Goal: Task Accomplishment & Management: Use online tool/utility

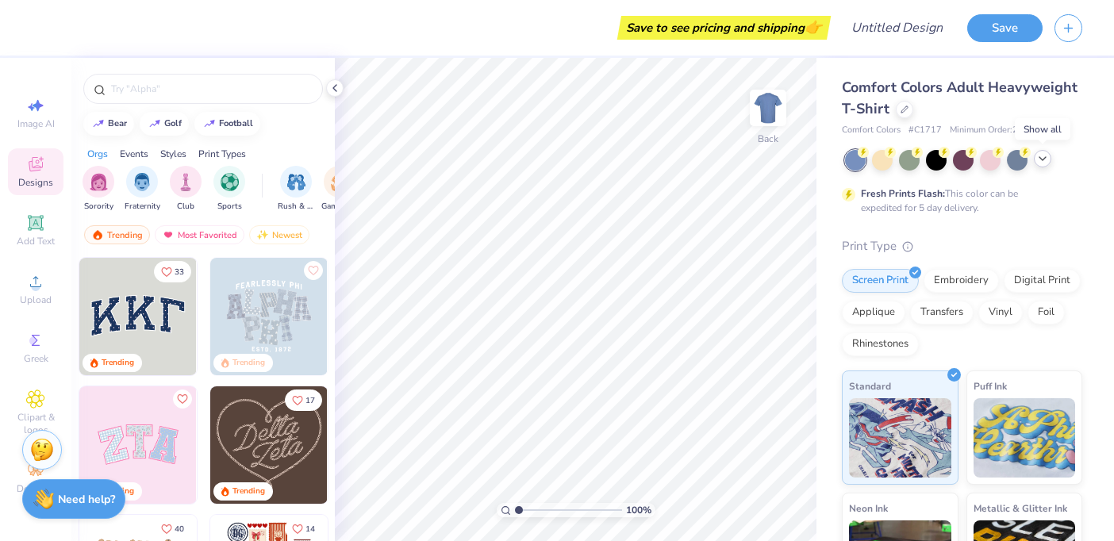
click at [1041, 159] on polyline at bounding box center [1042, 158] width 6 height 3
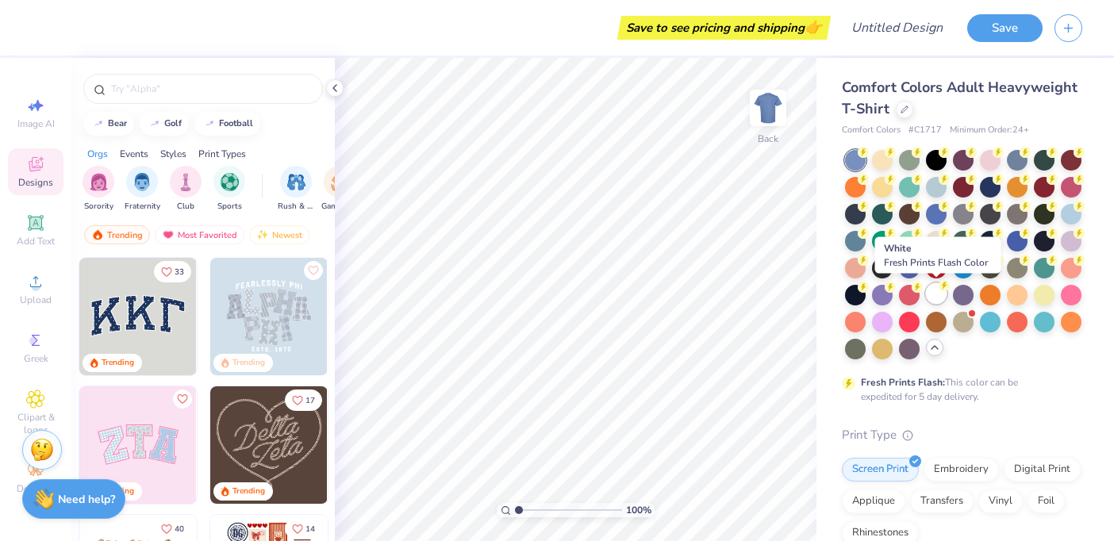
click at [942, 298] on div at bounding box center [936, 293] width 21 height 21
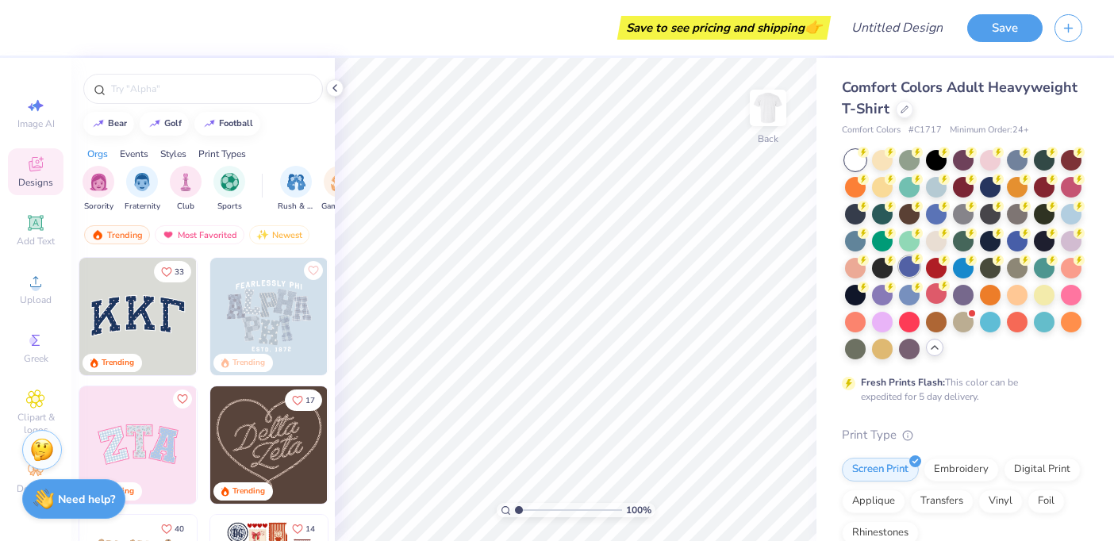
click at [913, 270] on div at bounding box center [909, 266] width 21 height 21
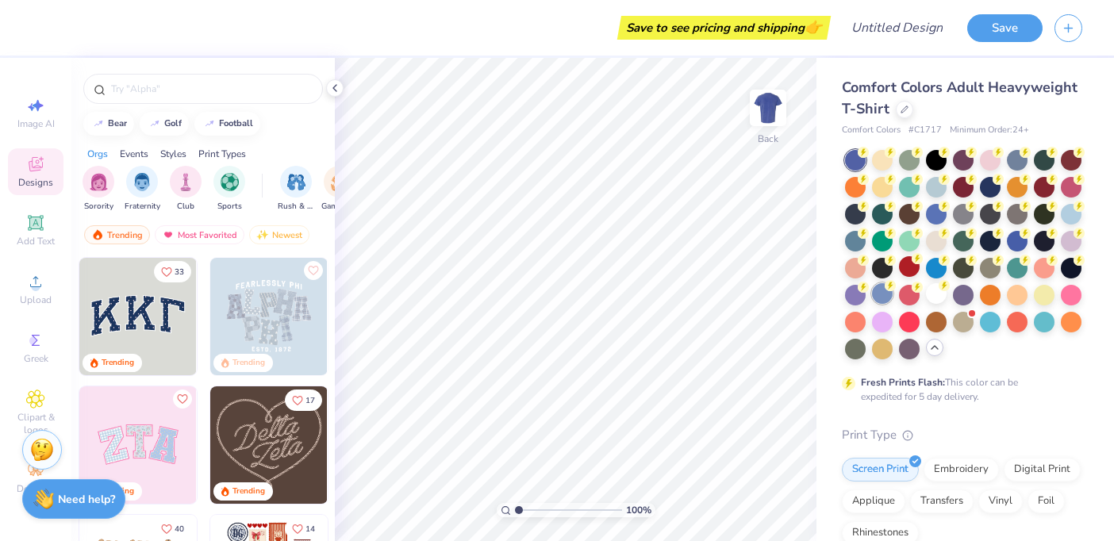
click at [880, 293] on div at bounding box center [882, 293] width 21 height 21
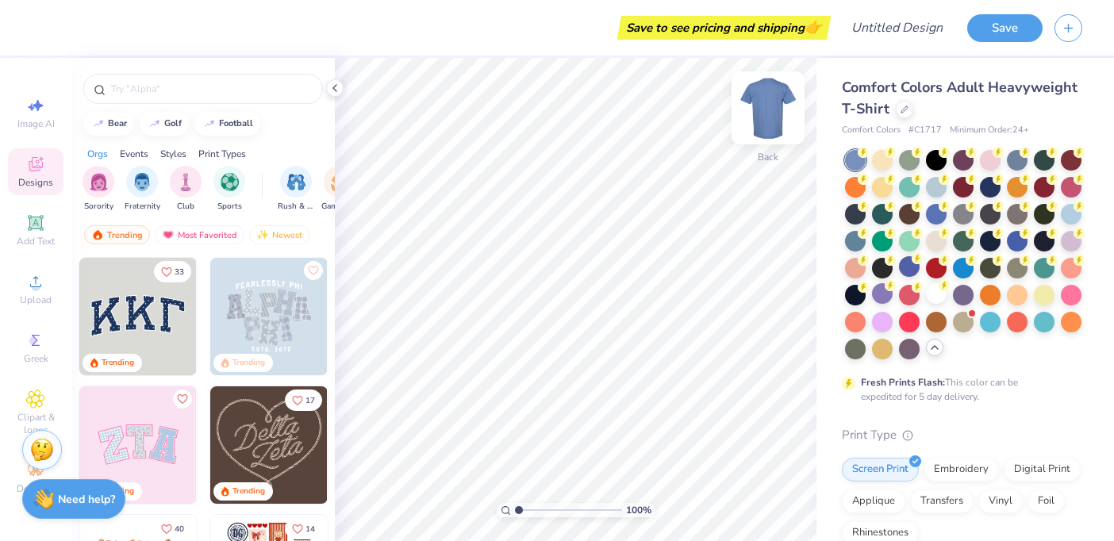
click at [770, 115] on img at bounding box center [767, 107] width 63 height 63
click at [992, 320] on div at bounding box center [990, 320] width 21 height 21
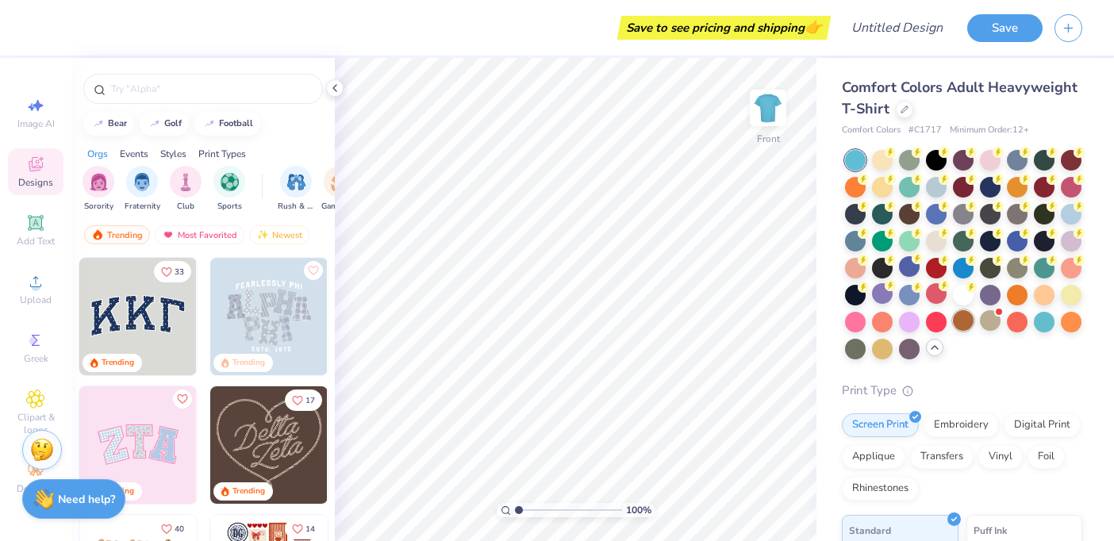
click at [964, 319] on div at bounding box center [963, 320] width 21 height 21
click at [938, 322] on div at bounding box center [936, 320] width 21 height 21
click at [917, 321] on div at bounding box center [909, 320] width 21 height 21
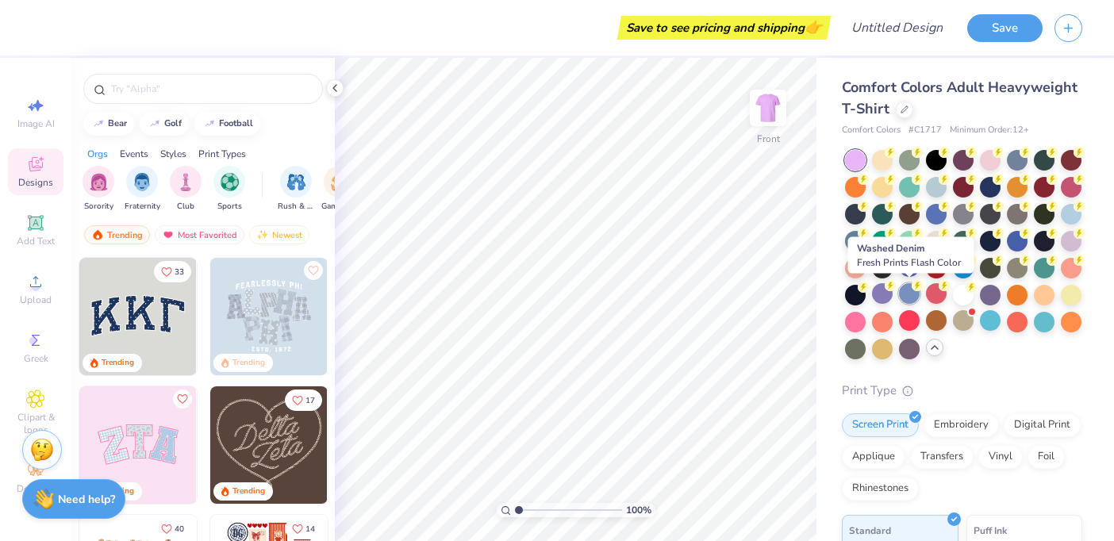
click at [908, 297] on div at bounding box center [909, 293] width 21 height 21
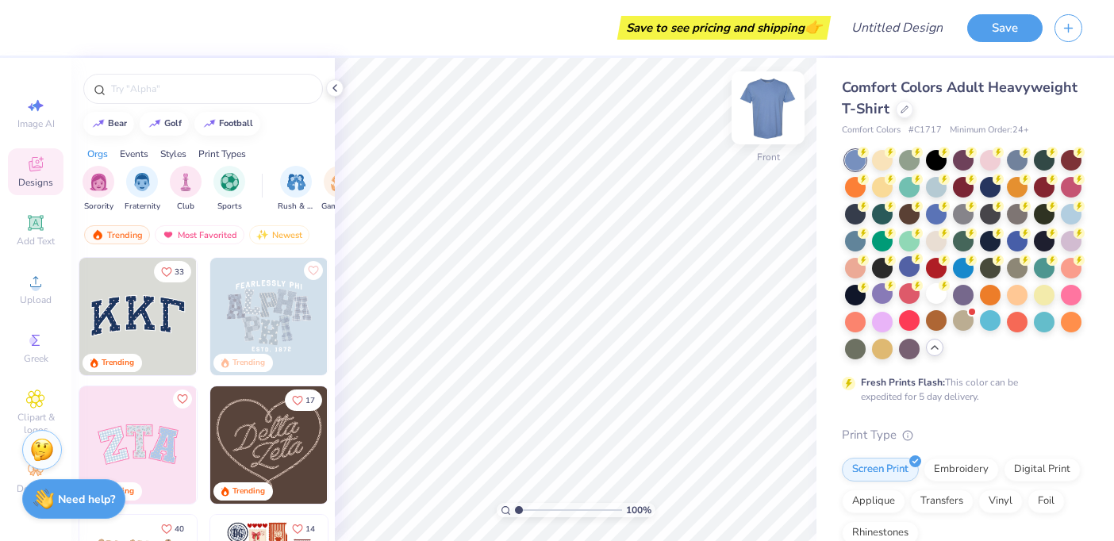
click at [763, 119] on img at bounding box center [767, 107] width 63 height 63
click at [763, 119] on img at bounding box center [768, 108] width 32 height 32
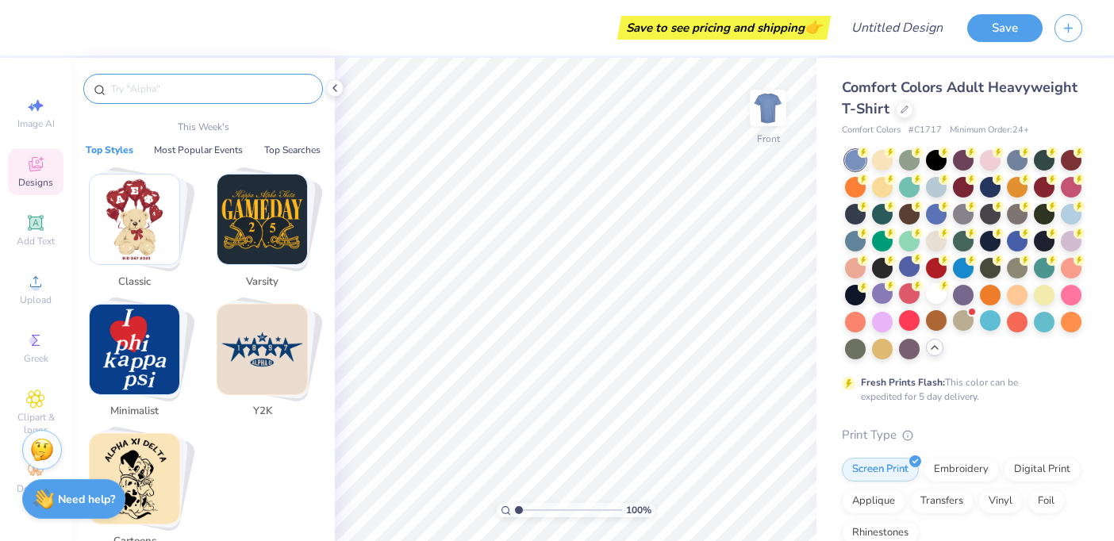
click at [149, 86] on input "text" at bounding box center [210, 89] width 203 height 16
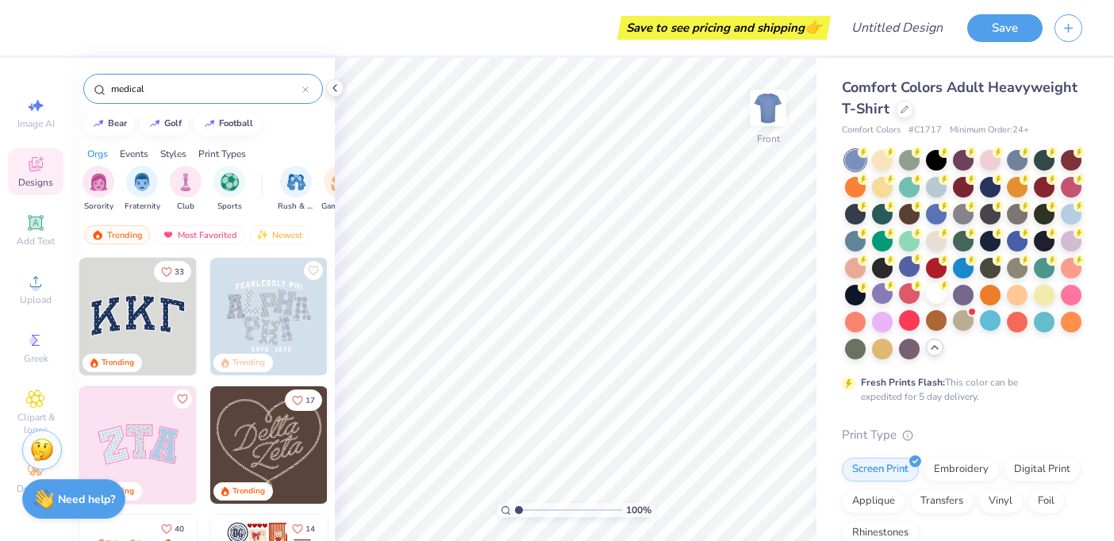
type input "medical"
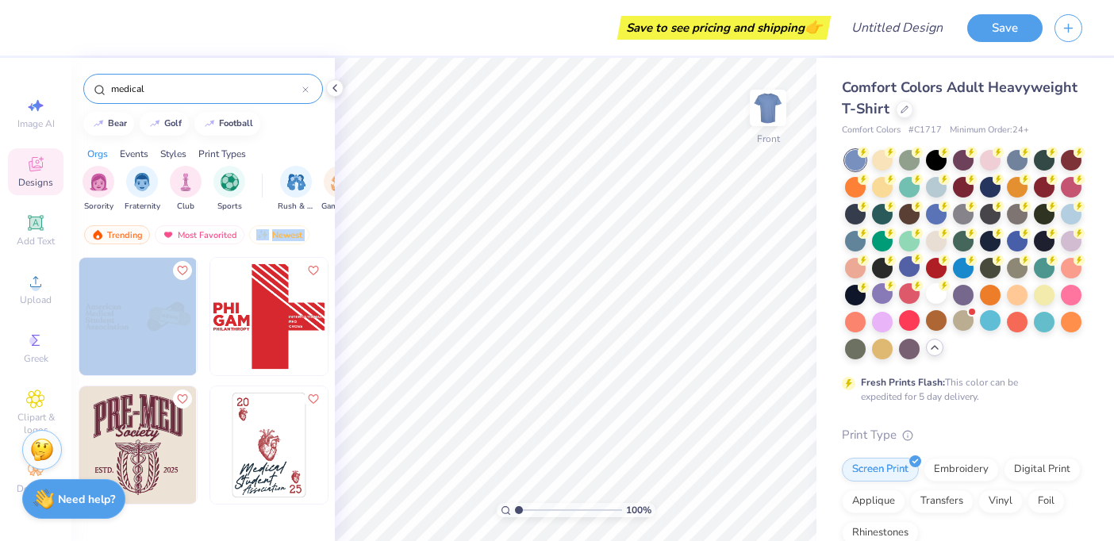
drag, startPoint x: 204, startPoint y: 263, endPoint x: 201, endPoint y: 254, distance: 9.0
click at [201, 254] on div "medical bear golf football Orgs Events Styles Print Types Sorority Fraternity C…" at bounding box center [202, 329] width 263 height 542
click at [195, 179] on div "filter for Club" at bounding box center [186, 180] width 32 height 32
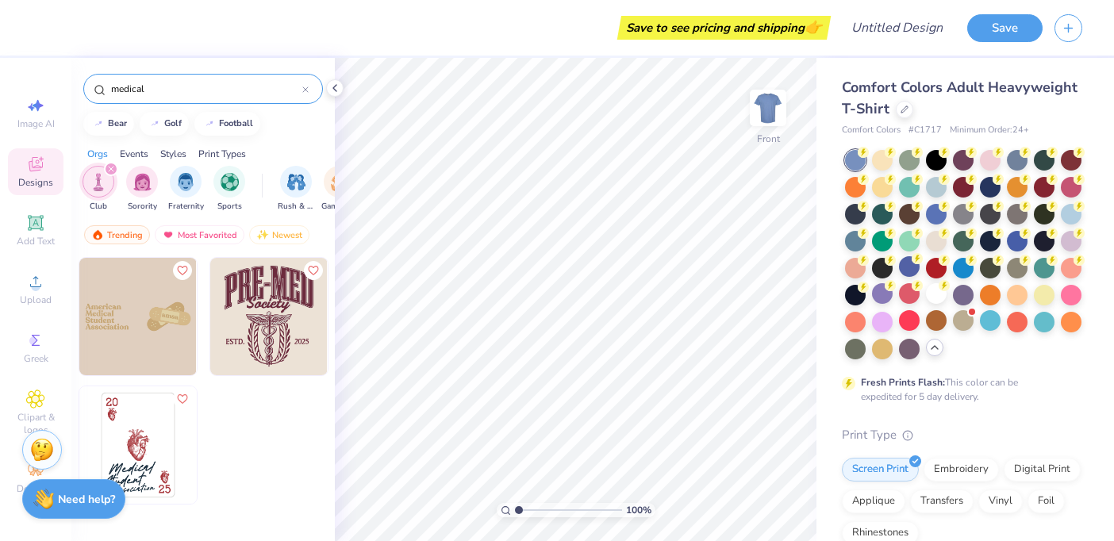
drag, startPoint x: 206, startPoint y: 90, endPoint x: 0, endPoint y: 10, distance: 221.5
click at [0, 10] on div "Save to see pricing and shipping 👉 Design Title Save Image AI Designs Add Text …" at bounding box center [557, 270] width 1114 height 541
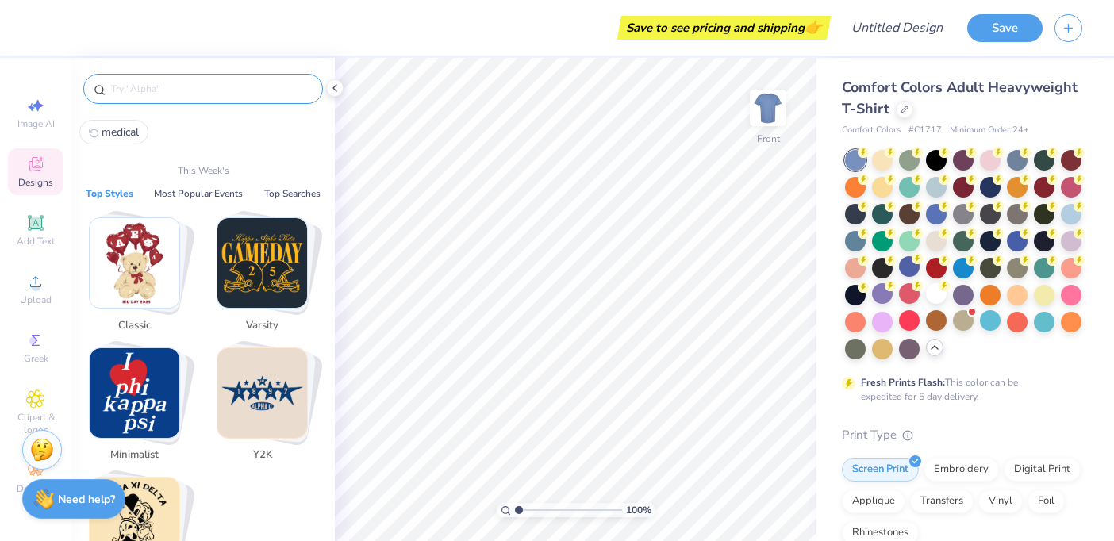
click at [109, 186] on button "Top Styles" at bounding box center [109, 194] width 57 height 16
click at [37, 239] on span "Add Text" at bounding box center [36, 241] width 38 height 13
click at [38, 142] on div "Image AI Designs Add Text Upload Greek Clipart & logos Decorate" at bounding box center [36, 296] width 56 height 412
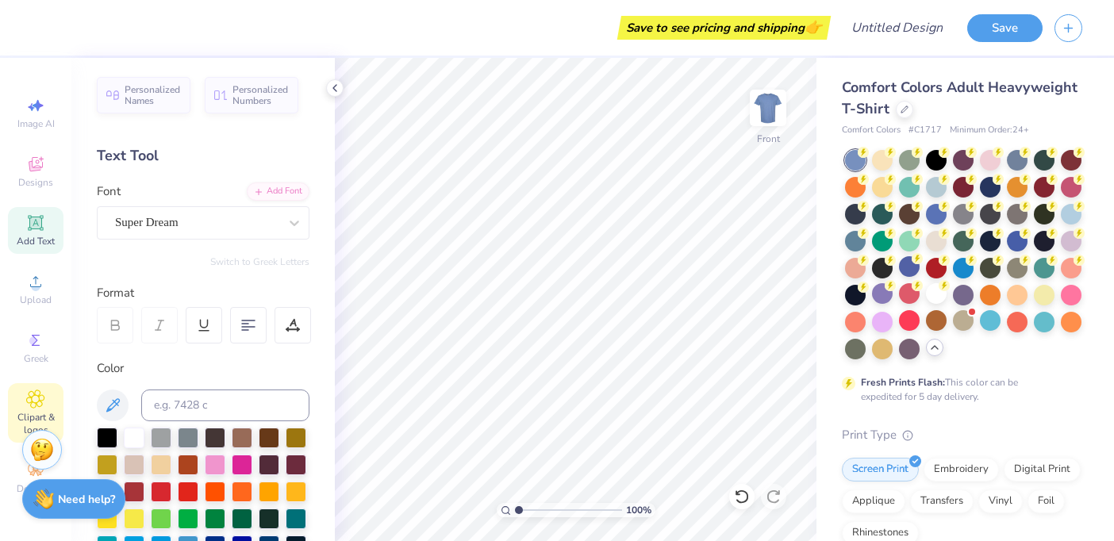
click at [36, 405] on icon at bounding box center [35, 398] width 17 height 17
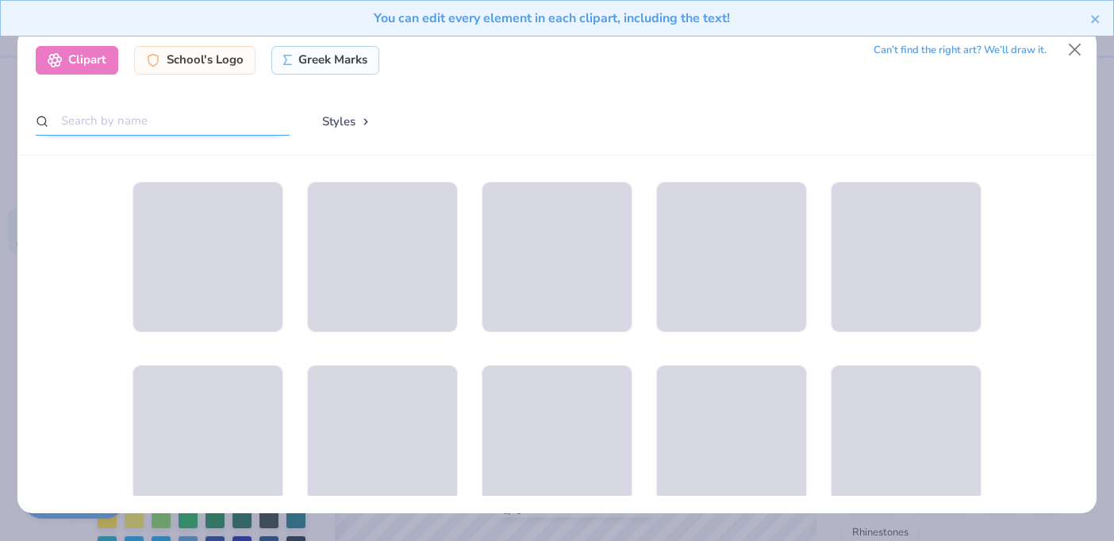
click at [178, 122] on input "text" at bounding box center [163, 120] width 254 height 29
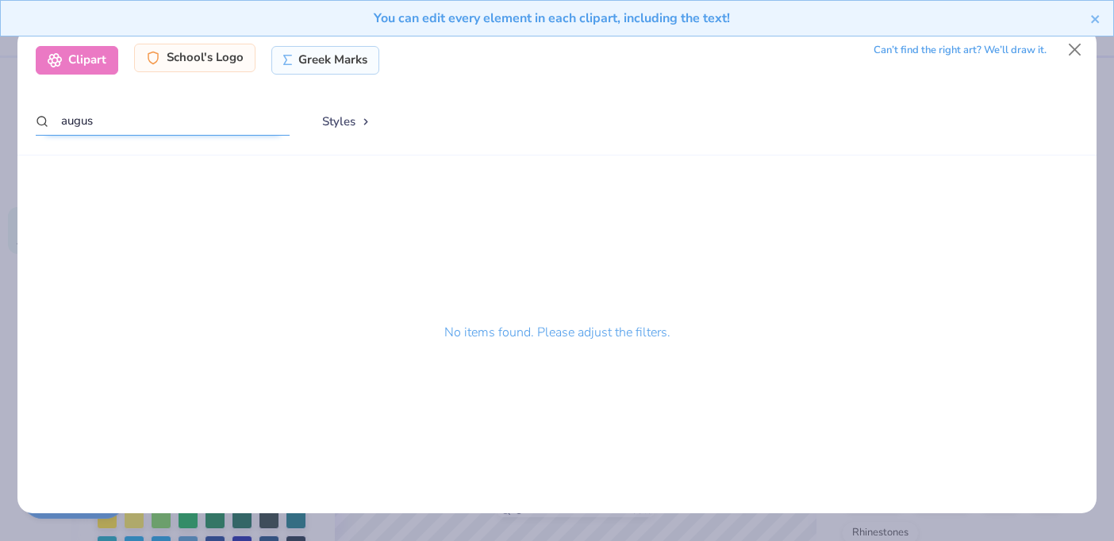
type input "augus"
click at [182, 61] on div "School's Logo" at bounding box center [194, 58] width 121 height 29
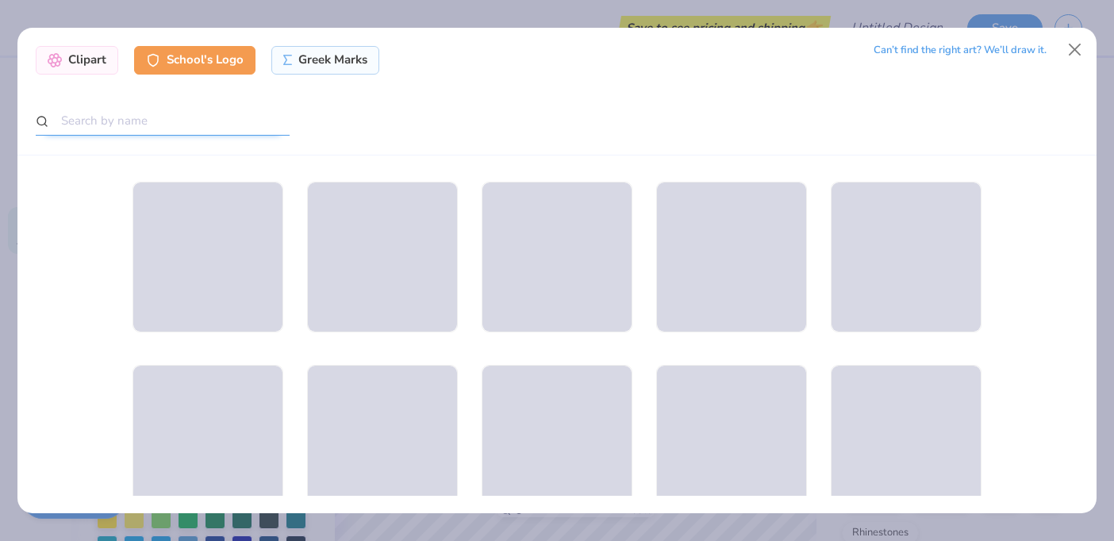
click at [141, 125] on input "text" at bounding box center [163, 120] width 254 height 29
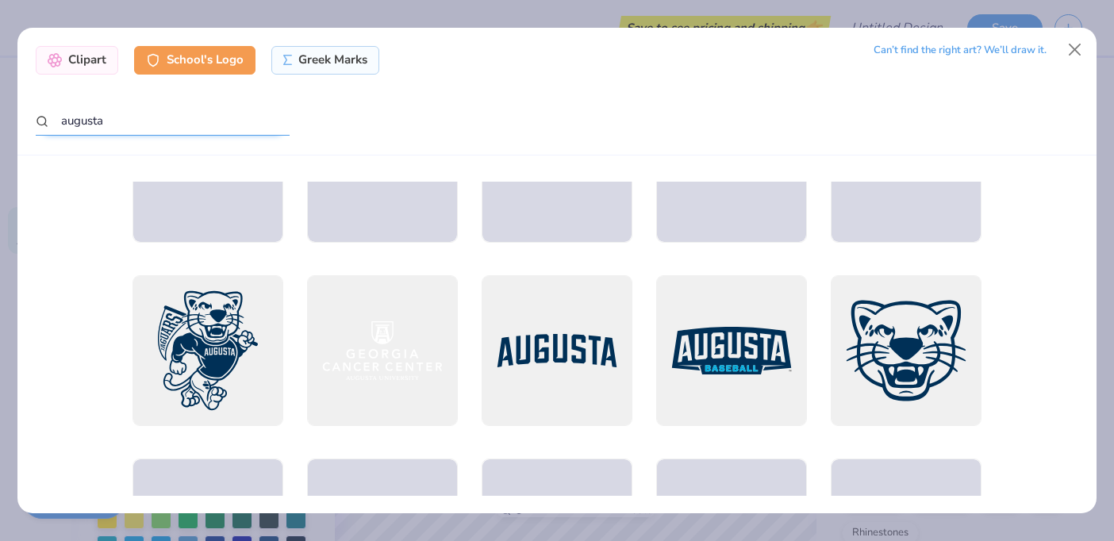
scroll to position [54, 0]
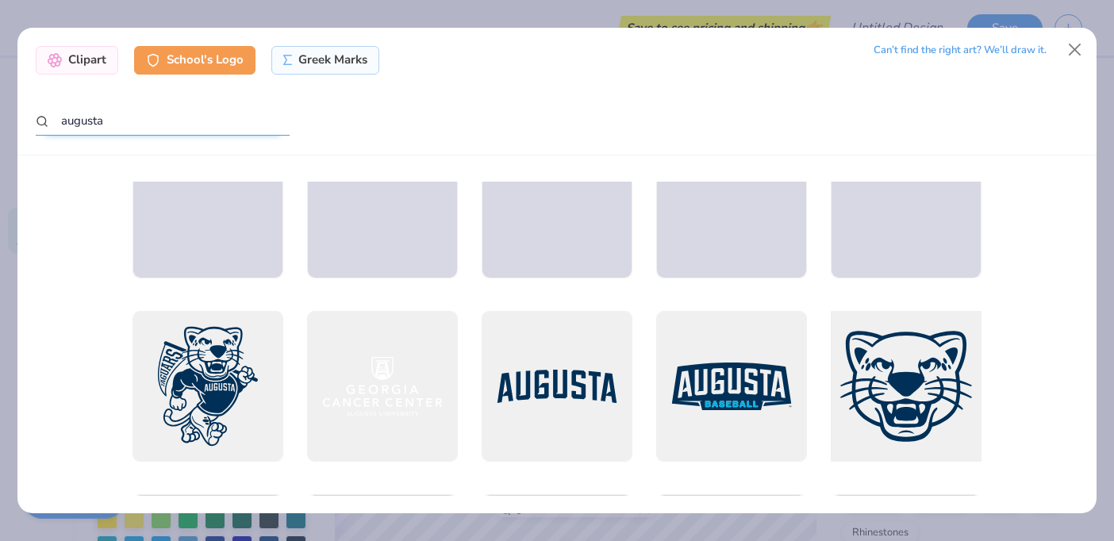
type input "augusta"
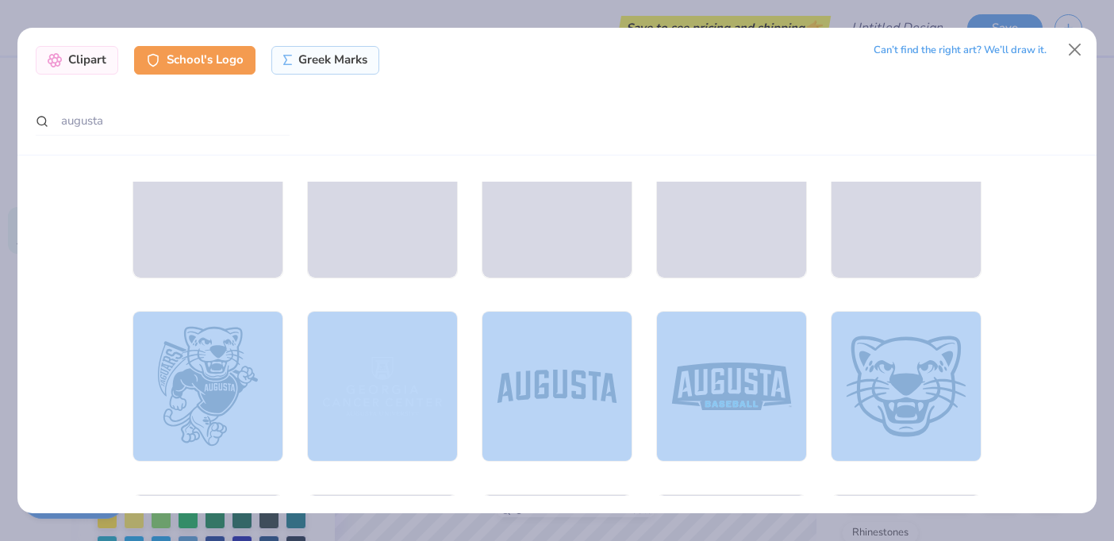
drag, startPoint x: 898, startPoint y: 361, endPoint x: 1017, endPoint y: 336, distance: 121.5
click at [1017, 336] on div at bounding box center [557, 339] width 1043 height 314
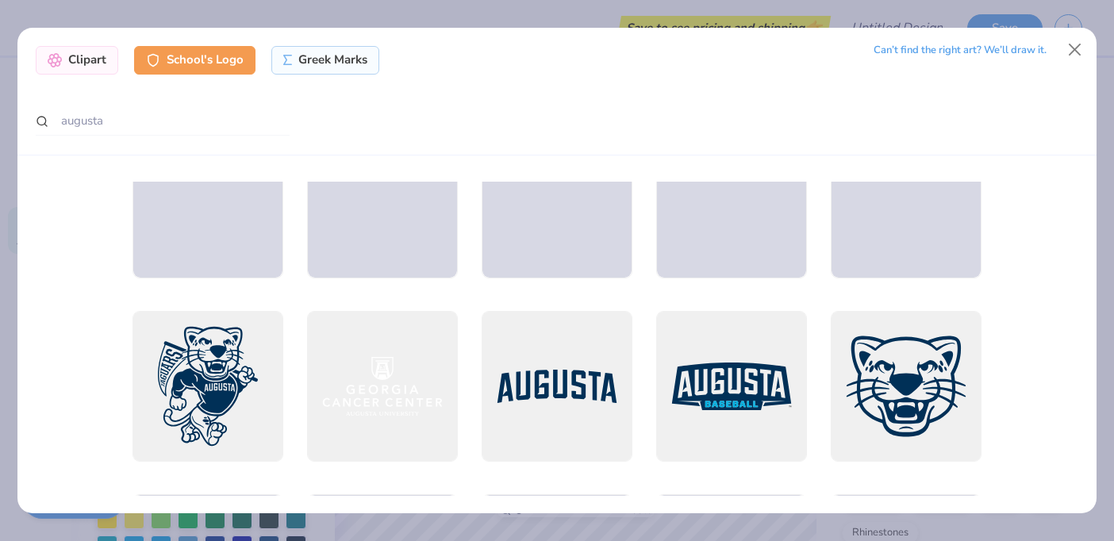
click at [1038, 347] on div at bounding box center [557, 339] width 1043 height 314
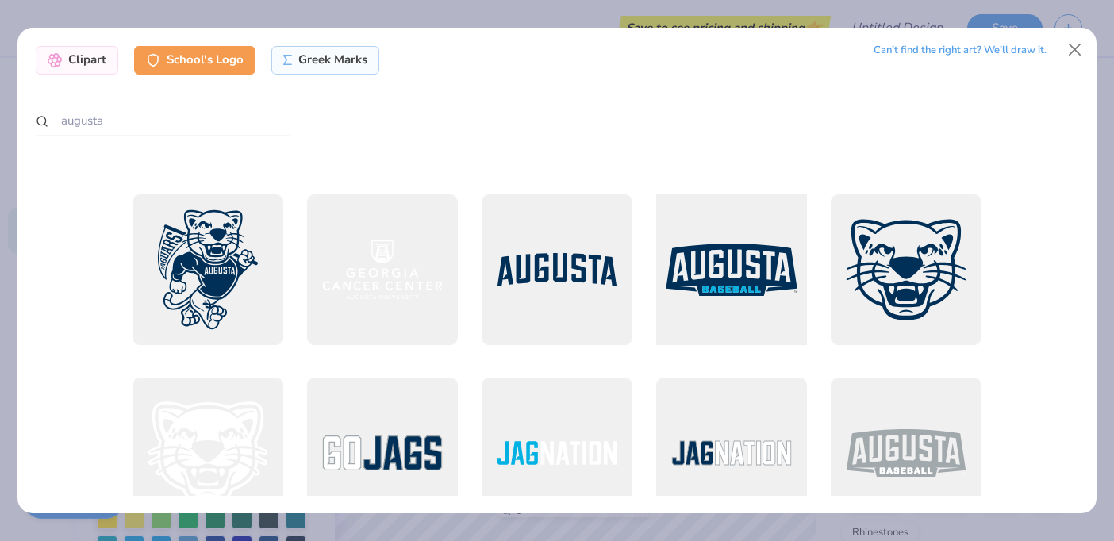
scroll to position [137, 0]
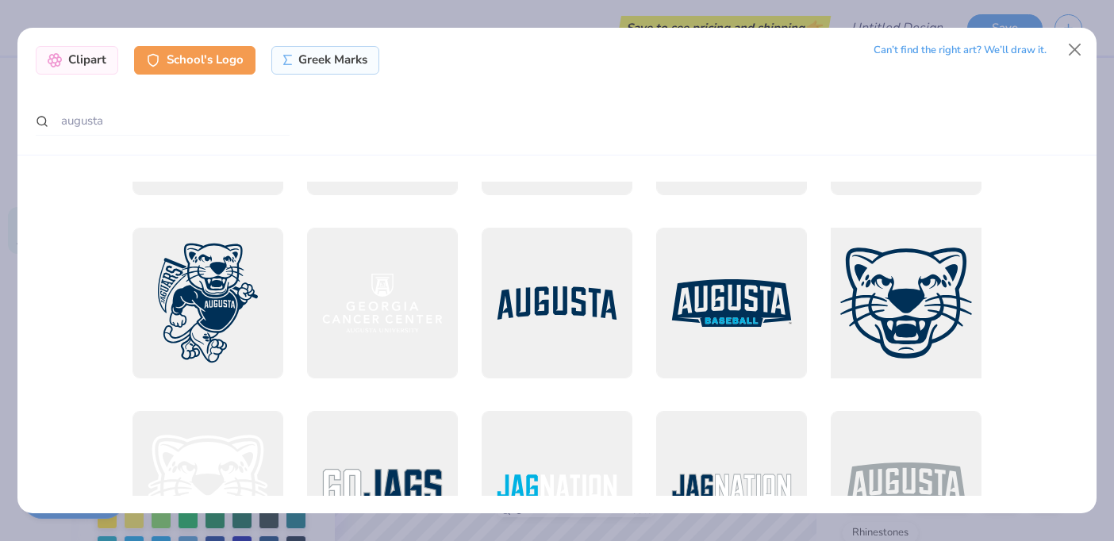
click at [928, 292] on div at bounding box center [906, 303] width 166 height 166
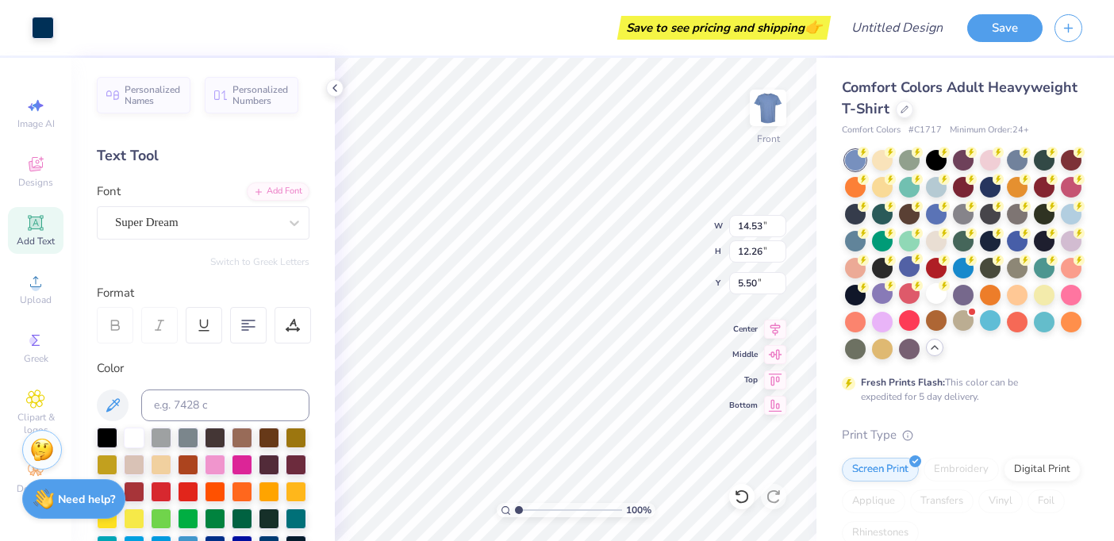
type input "5.50"
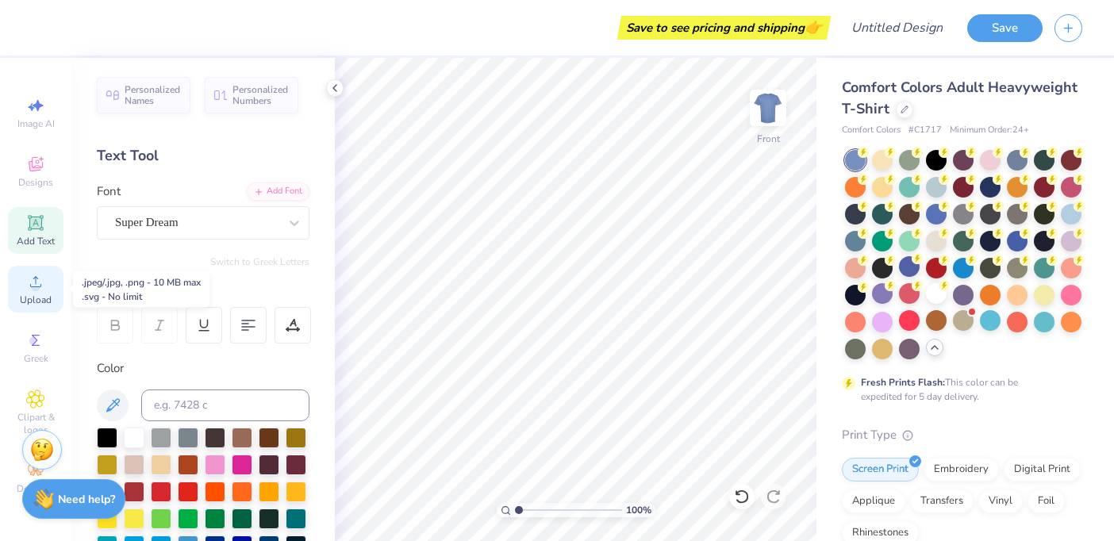
click at [44, 276] on icon at bounding box center [35, 281] width 19 height 19
